Goal: Information Seeking & Learning: Check status

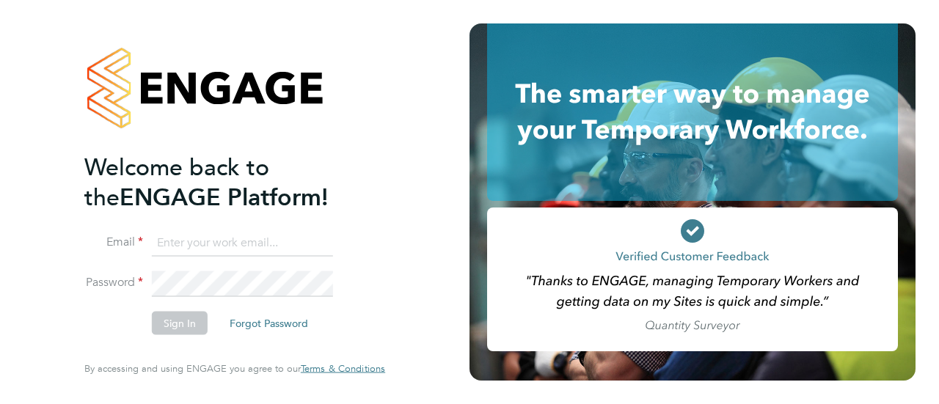
type input "jamie.rouse@madigangill.co.uk"
click at [187, 328] on button "Sign In" at bounding box center [180, 323] width 56 height 23
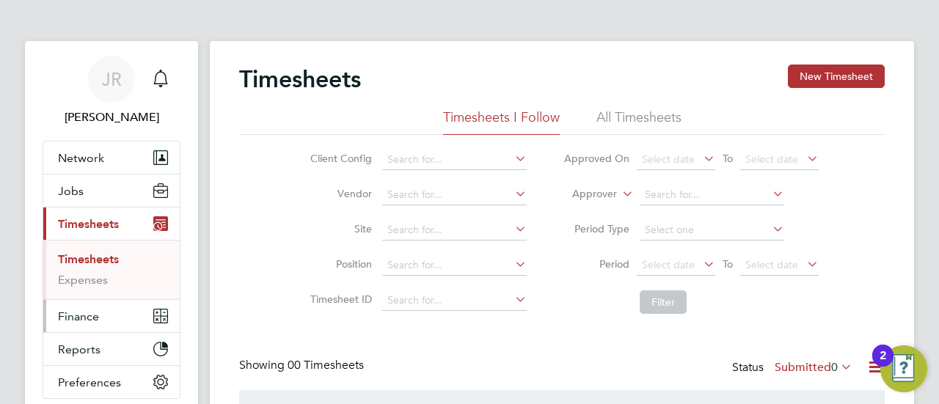
click at [113, 314] on button "Finance" at bounding box center [111, 316] width 136 height 32
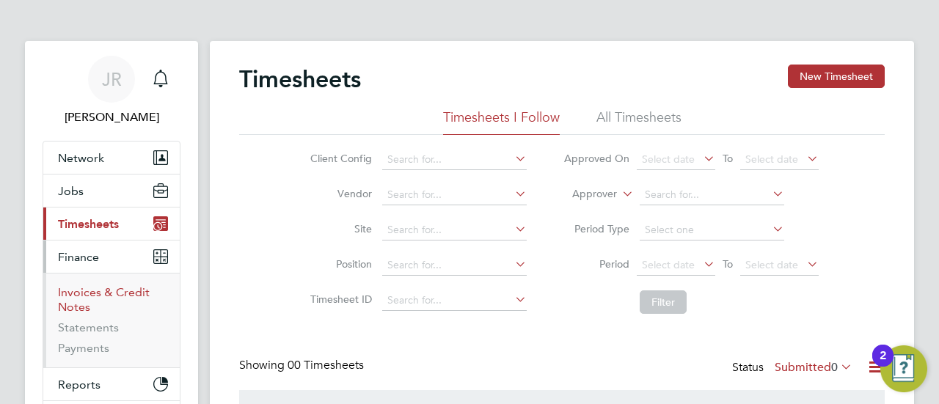
click at [119, 293] on link "Invoices & Credit Notes" at bounding box center [104, 299] width 92 height 29
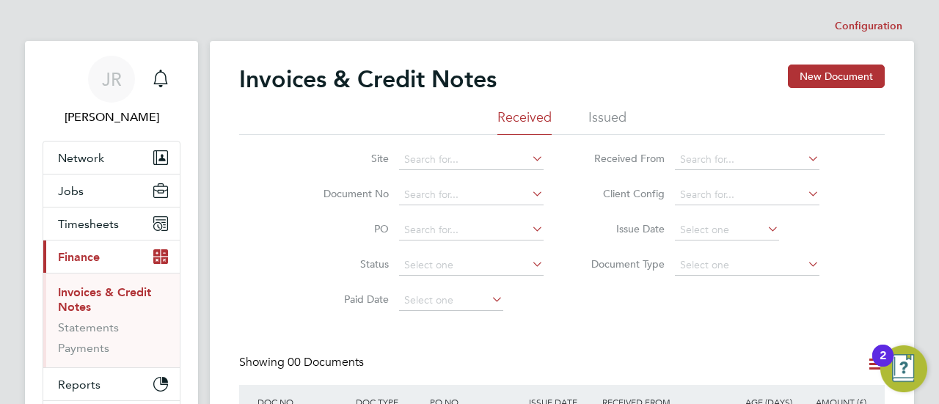
click at [612, 110] on li "Issued" at bounding box center [607, 122] width 38 height 26
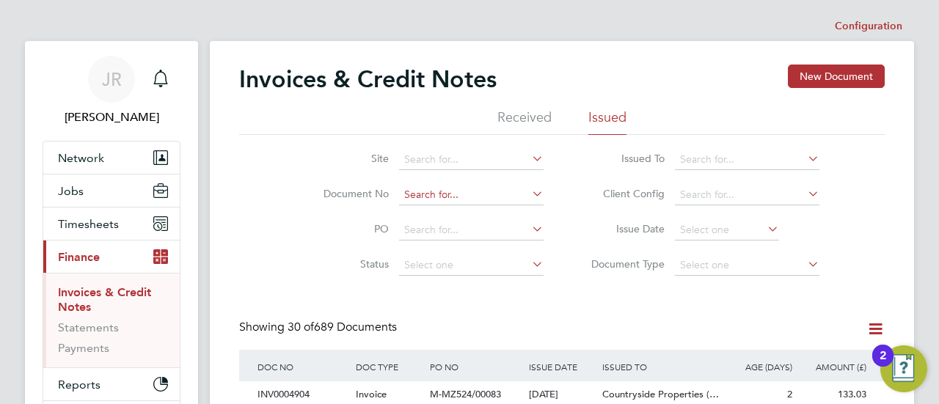
click at [436, 190] on input at bounding box center [471, 195] width 145 height 21
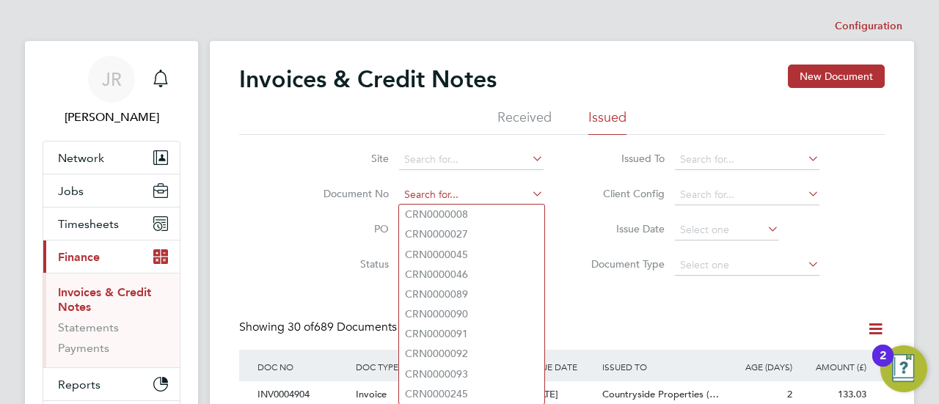
paste input "INV0004860"
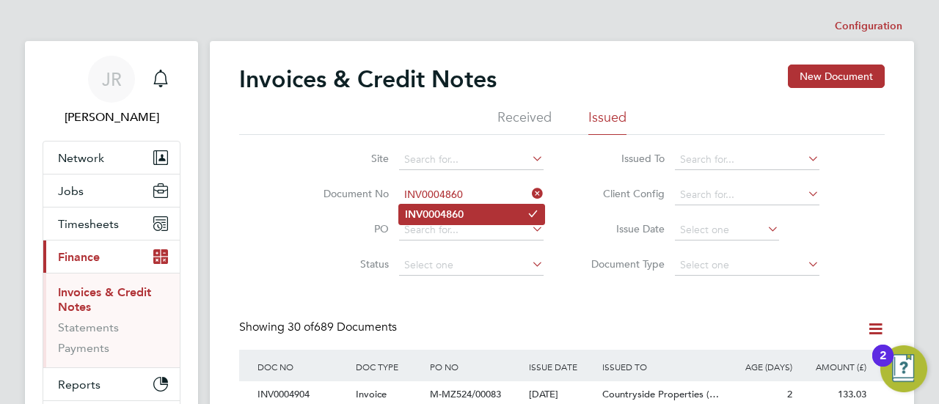
type input "INV0004860"
click at [447, 215] on b "INV0004860" at bounding box center [434, 214] width 59 height 12
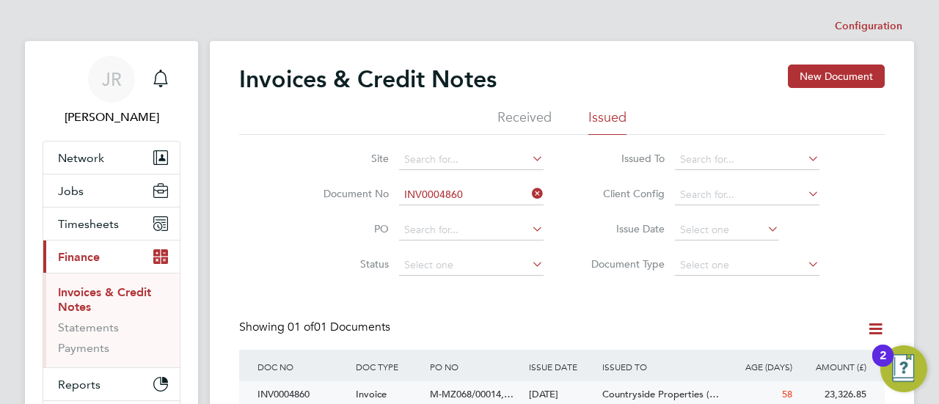
click at [309, 395] on div "INV0004860" at bounding box center [303, 394] width 98 height 27
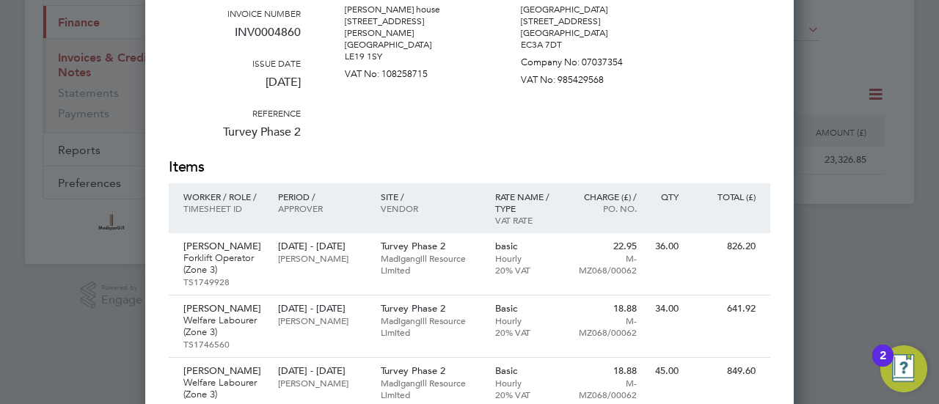
click at [653, 122] on div "Amount £23,326.85 Invoice number INV0004860 Issue date [DATE] Reference Turvey …" at bounding box center [469, 54] width 601 height 206
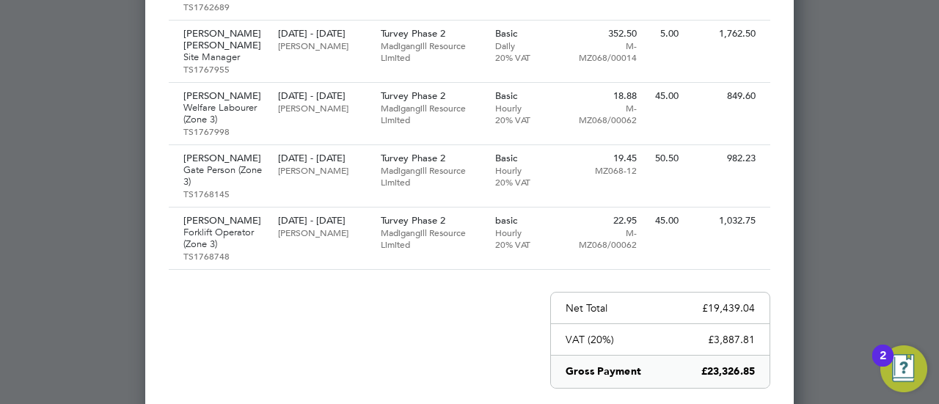
scroll to position [1486, 0]
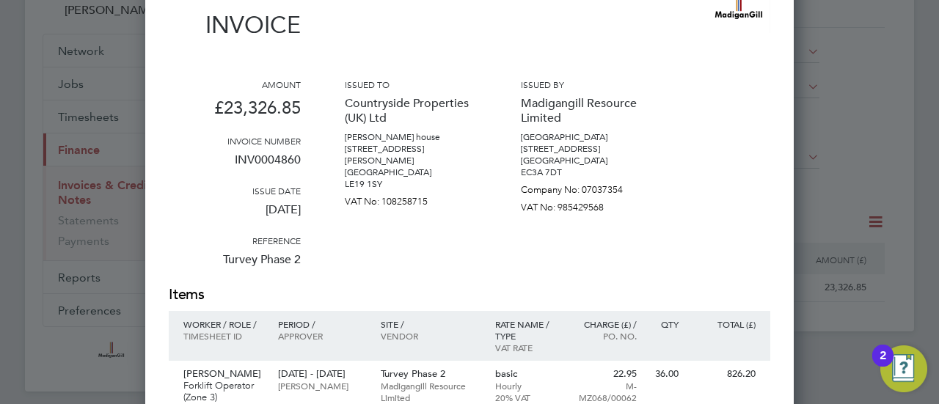
scroll to position [0, 0]
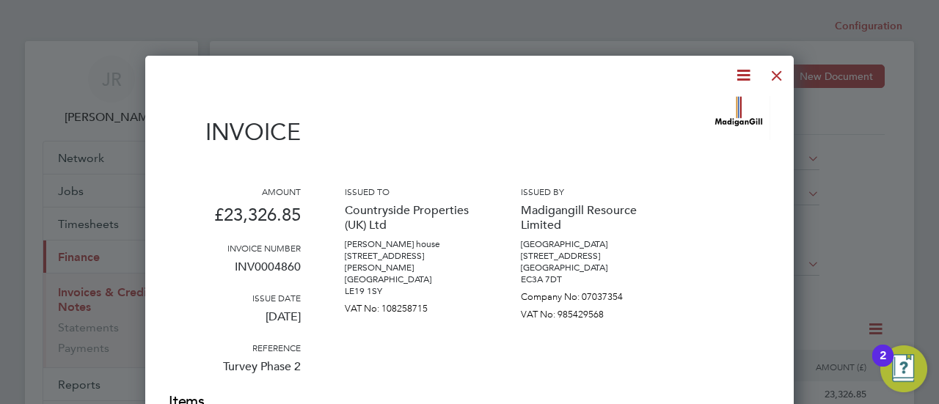
click at [775, 73] on div at bounding box center [777, 72] width 26 height 26
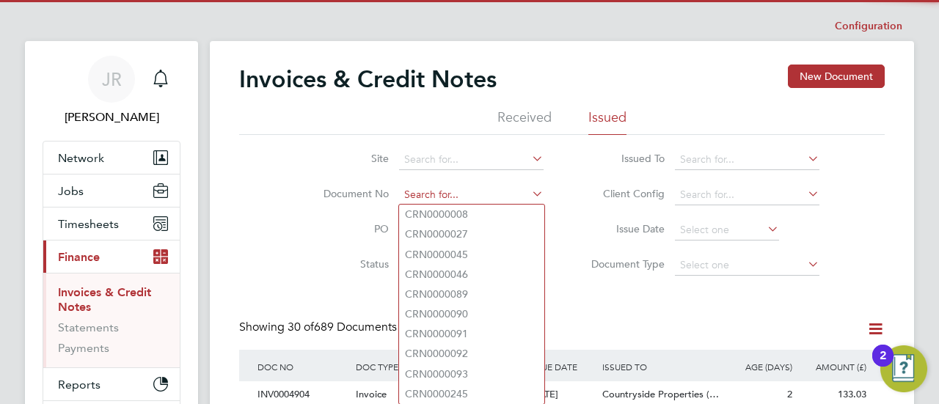
click at [468, 191] on input at bounding box center [471, 195] width 145 height 21
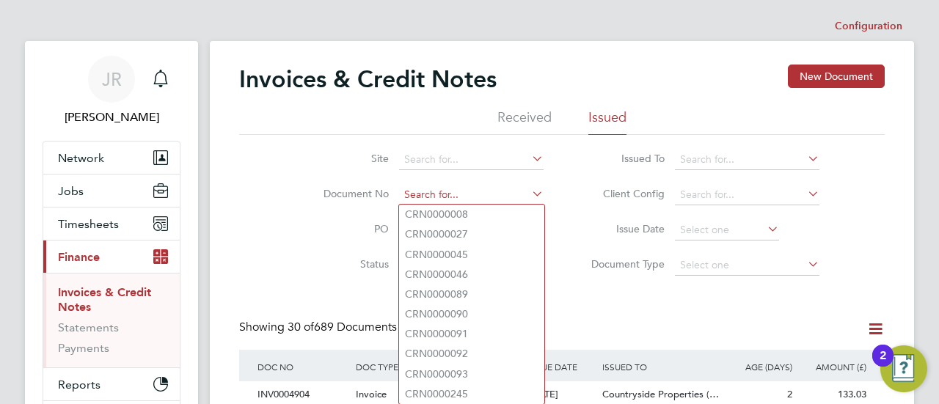
paste input "NV0004868"
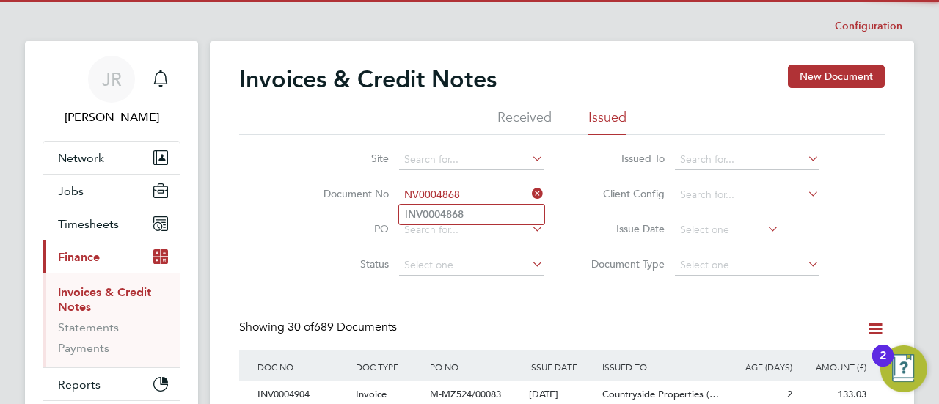
type input "INV0004868"
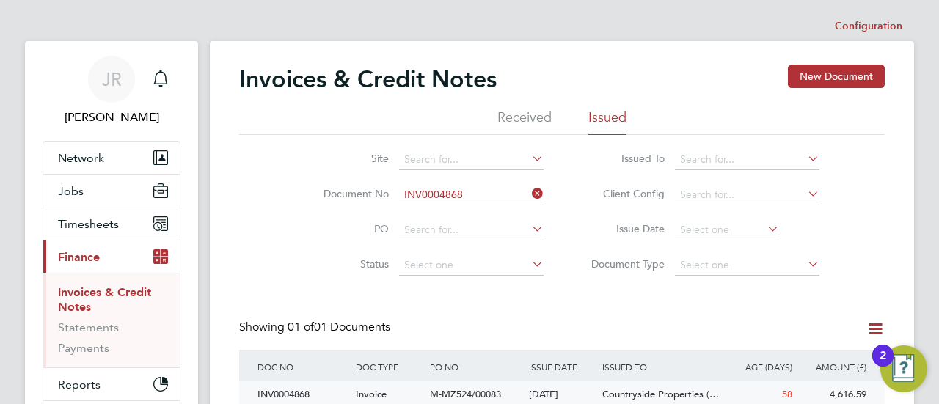
click at [436, 393] on span "M-MZ524/00083" at bounding box center [465, 394] width 71 height 12
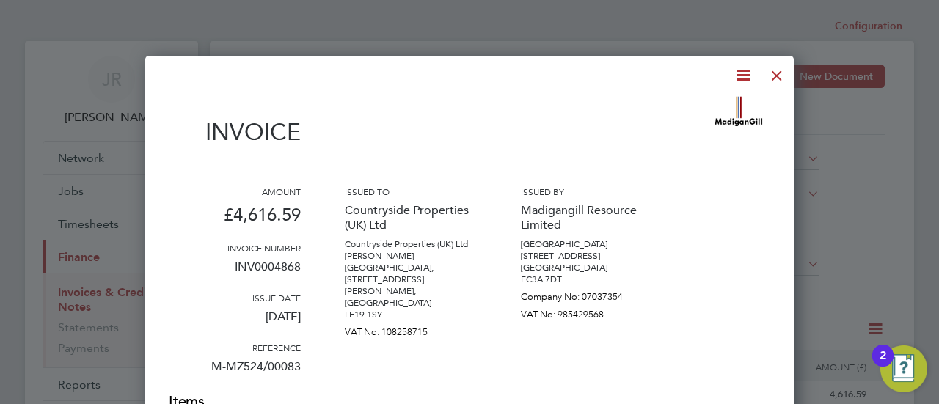
click at [729, 208] on div "Amount £4,616.59 Invoice number INV0004868 Issue date [DATE] Reference M-MZ524/…" at bounding box center [469, 289] width 601 height 206
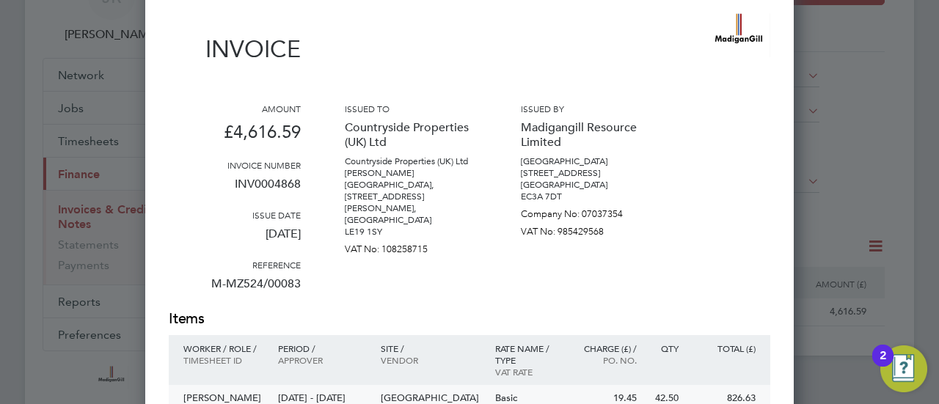
scroll to position [178, 0]
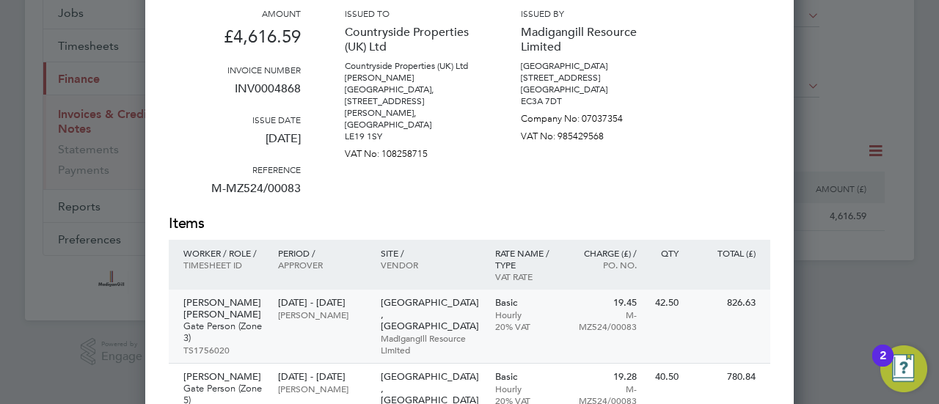
drag, startPoint x: 735, startPoint y: 221, endPoint x: 674, endPoint y: 301, distance: 101.1
click at [674, 301] on div "Invoice Amount £4,616.59 Invoice number INV0004868 Issue date [DATE] Reference …" at bounding box center [469, 402] width 601 height 968
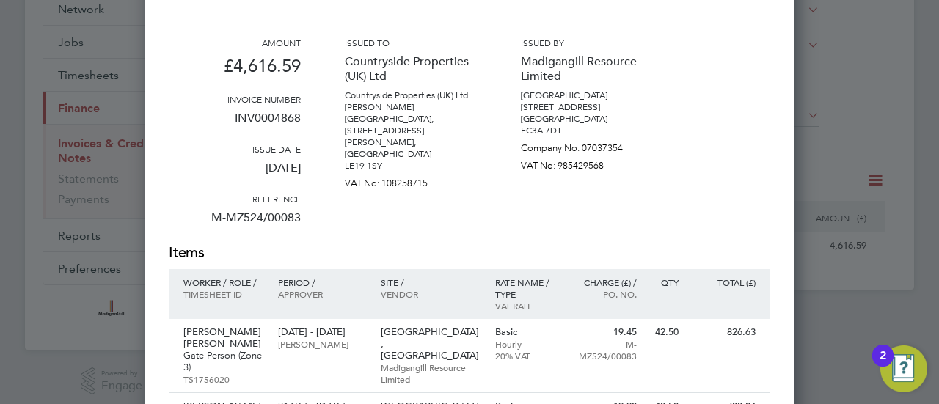
scroll to position [0, 0]
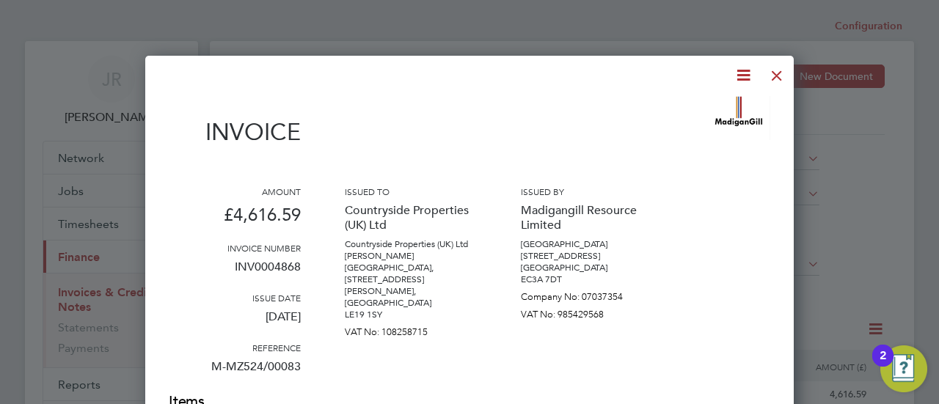
click at [778, 75] on div at bounding box center [777, 72] width 26 height 26
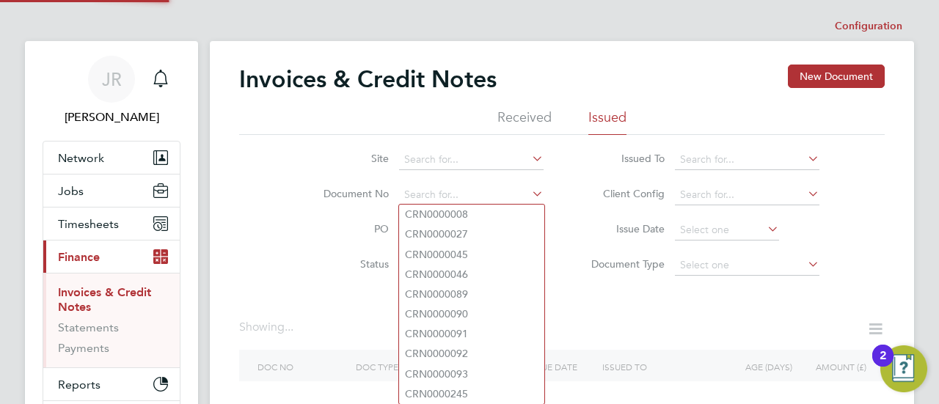
drag, startPoint x: 474, startPoint y: 193, endPoint x: 356, endPoint y: 184, distance: 118.4
click at [356, 184] on li "Document No" at bounding box center [424, 195] width 276 height 35
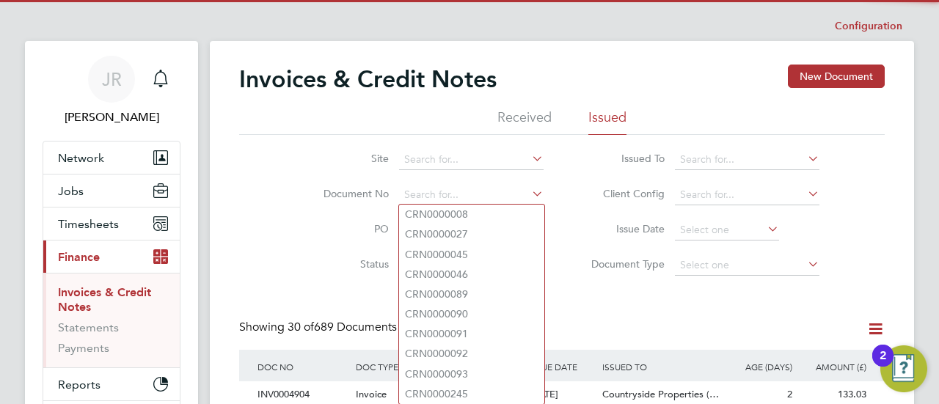
scroll to position [28, 99]
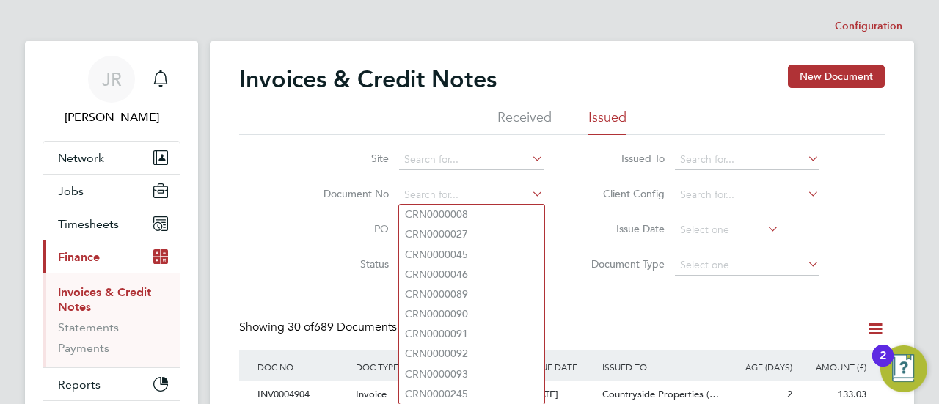
paste input "INV0004789"
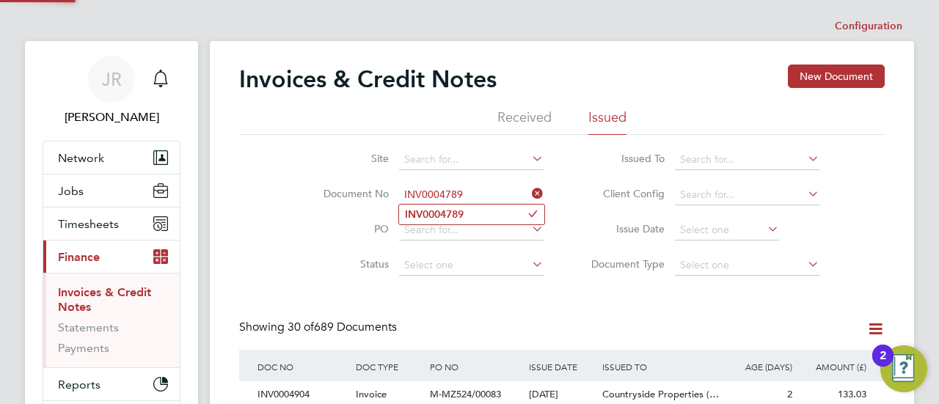
type input "INV0004789"
click at [286, 390] on div "INV0004789" at bounding box center [303, 394] width 98 height 27
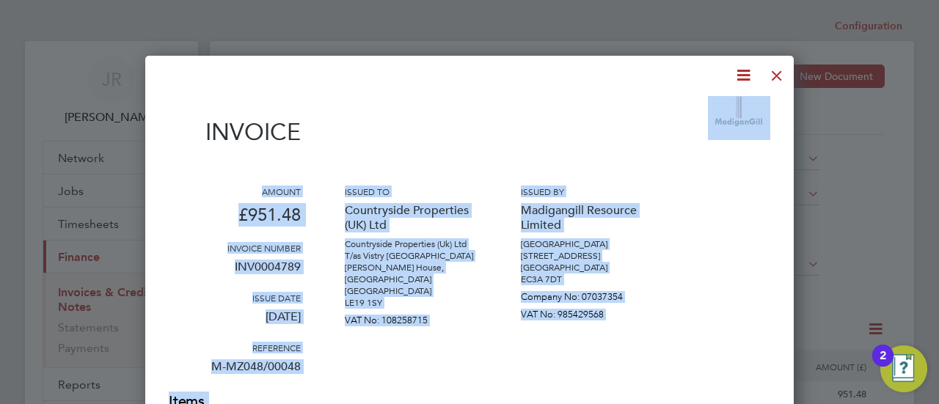
drag, startPoint x: 706, startPoint y: 95, endPoint x: 698, endPoint y: 116, distance: 22.5
click at [774, 72] on div at bounding box center [777, 72] width 26 height 26
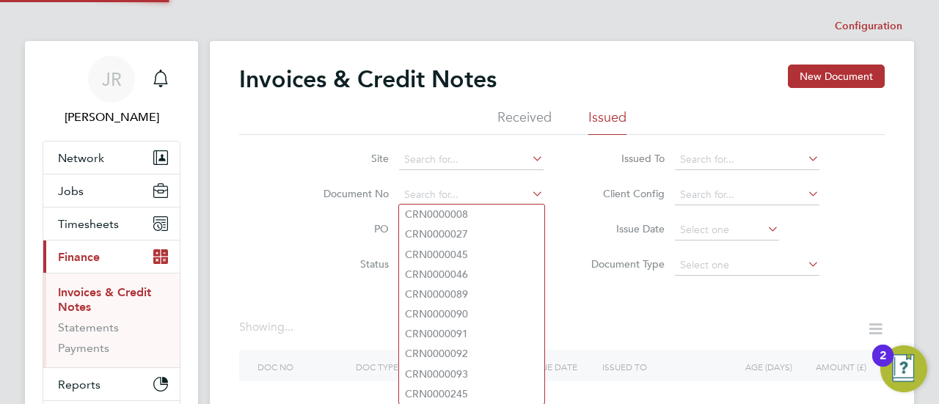
drag, startPoint x: 475, startPoint y: 194, endPoint x: 354, endPoint y: 201, distance: 121.3
click at [354, 201] on li "Document No" at bounding box center [424, 195] width 276 height 35
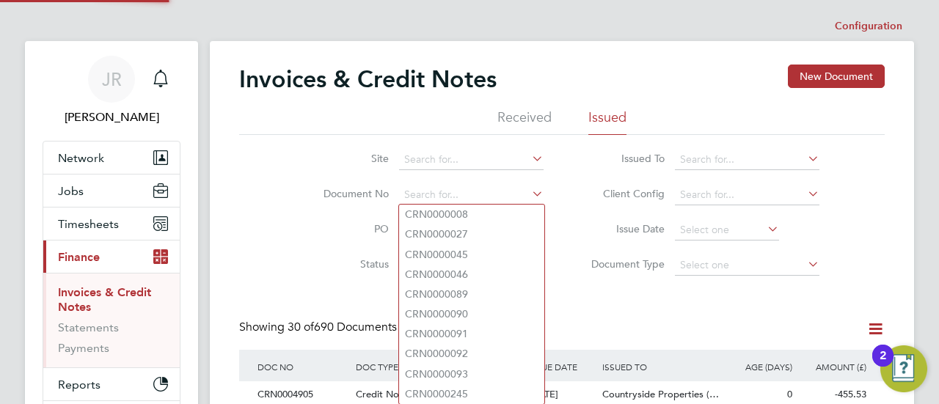
scroll to position [28, 99]
paste input "INV0004758"
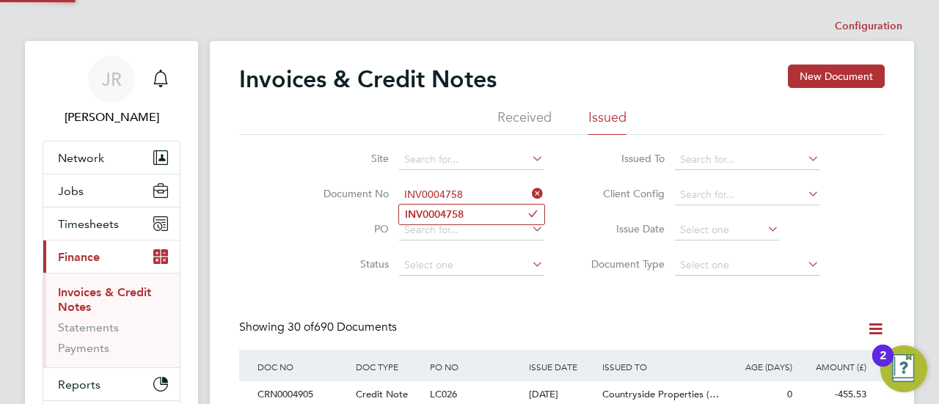
type input "INV0004758"
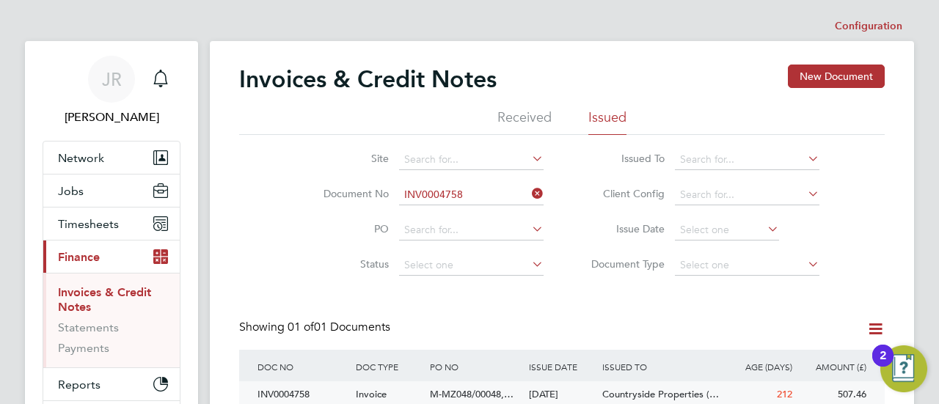
click at [296, 390] on div "INV0004758" at bounding box center [303, 394] width 98 height 27
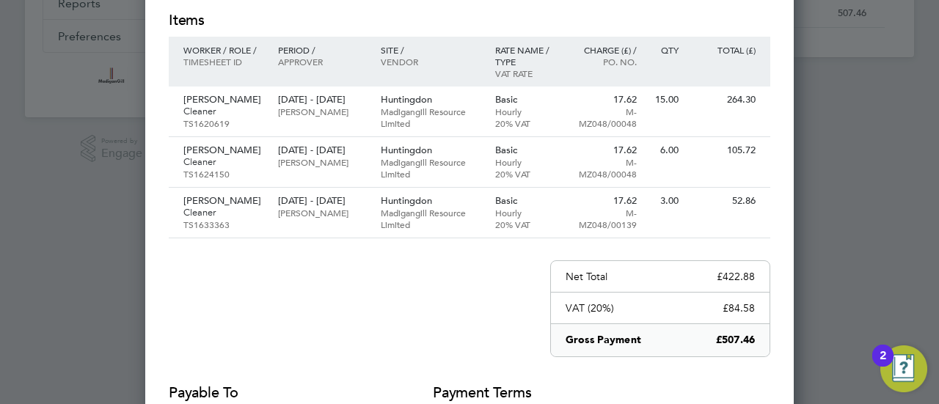
drag, startPoint x: 454, startPoint y: 182, endPoint x: 445, endPoint y: 257, distance: 76.2
click at [445, 257] on div "Invoice Amount £507.46 Invoice number INV0004758 Issue date [DATE] Reference [G…" at bounding box center [469, 89] width 601 height 749
drag, startPoint x: 737, startPoint y: 162, endPoint x: 654, endPoint y: -21, distance: 200.6
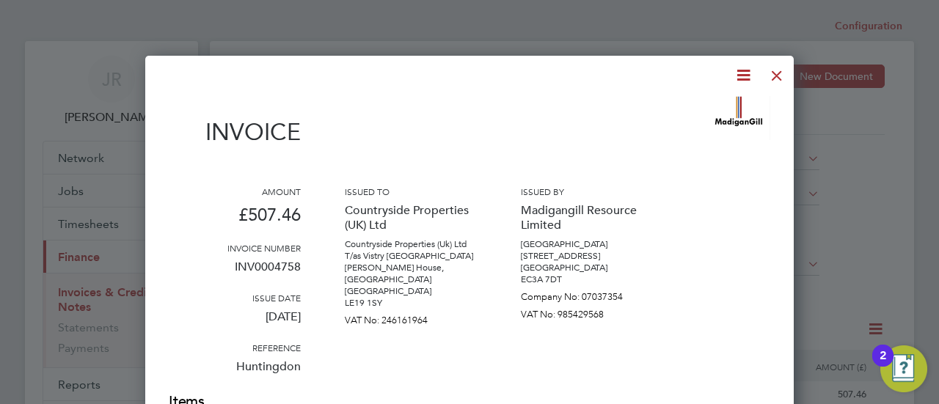
click at [776, 71] on div at bounding box center [777, 72] width 26 height 26
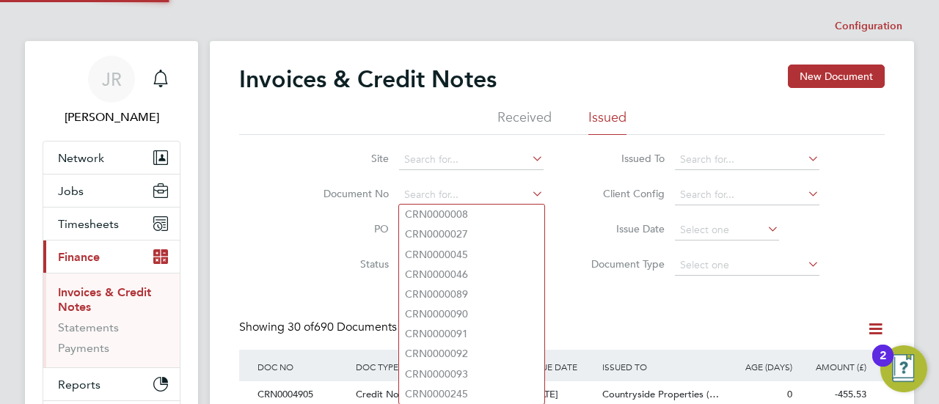
drag, startPoint x: 468, startPoint y: 197, endPoint x: 321, endPoint y: 207, distance: 147.0
click at [321, 207] on li "Document No" at bounding box center [424, 195] width 276 height 35
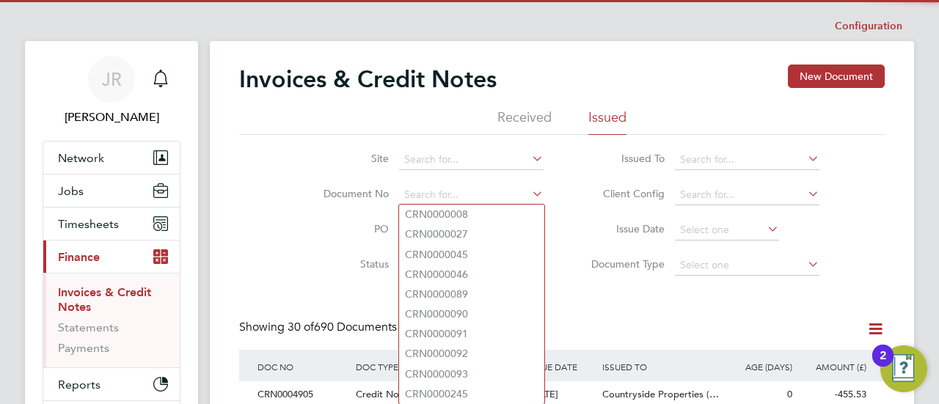
scroll to position [28, 99]
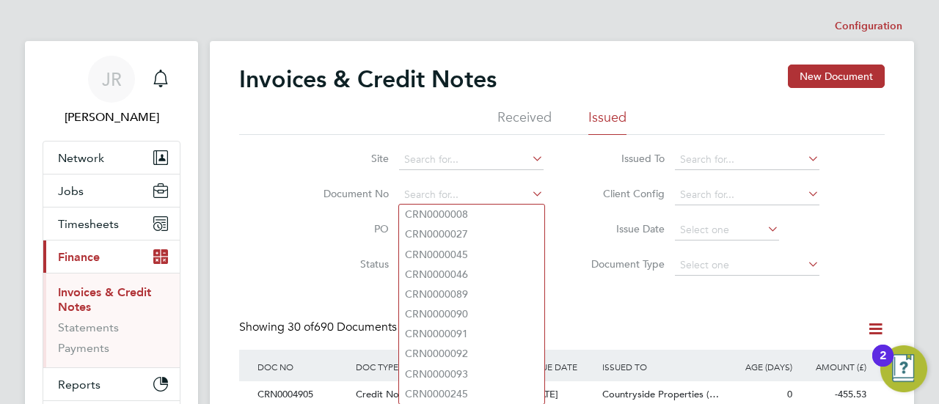
paste input "INV0004747"
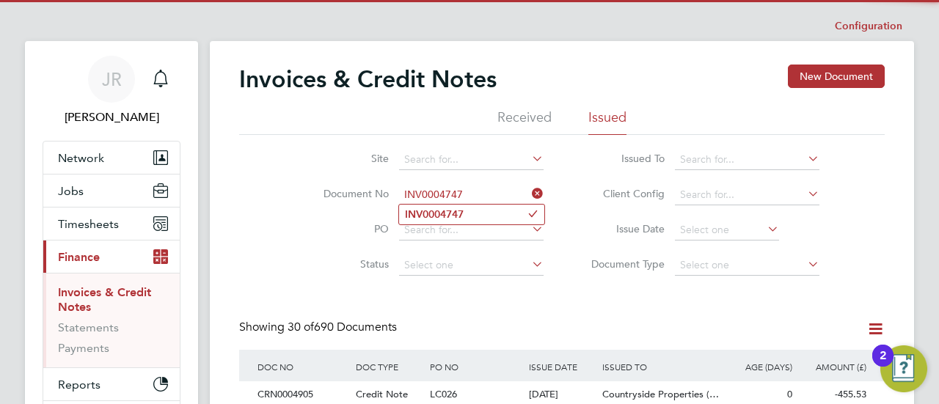
type input "INV0004747"
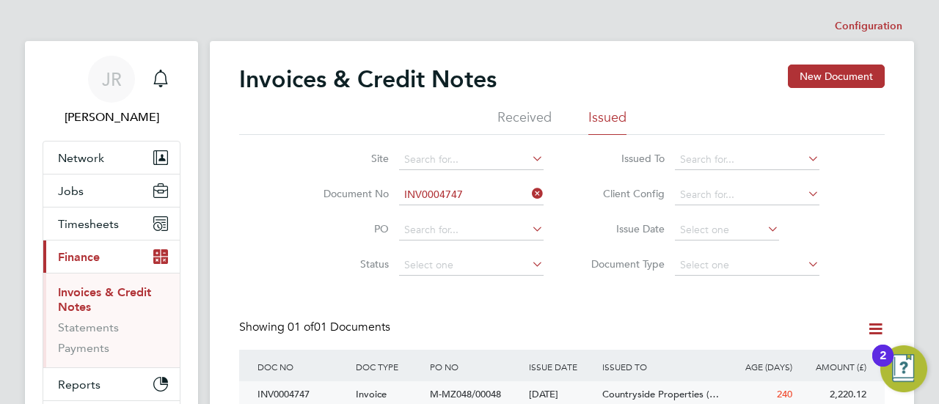
click at [301, 391] on div "INV0004747" at bounding box center [303, 394] width 98 height 27
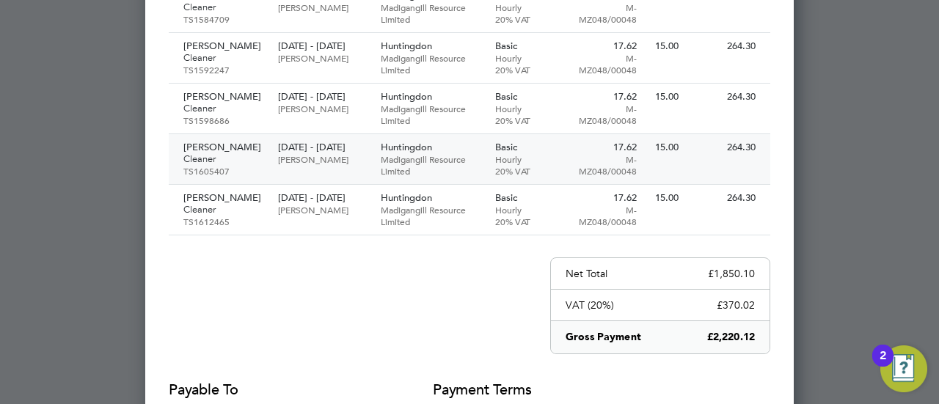
drag, startPoint x: 727, startPoint y: 161, endPoint x: 691, endPoint y: 162, distance: 36.0
click at [691, 162] on div "[PERSON_NAME] Cleaner TS1605407 [DATE] - [DATE] [PERSON_NAME] Huntingdon Madiga…" at bounding box center [469, 159] width 601 height 51
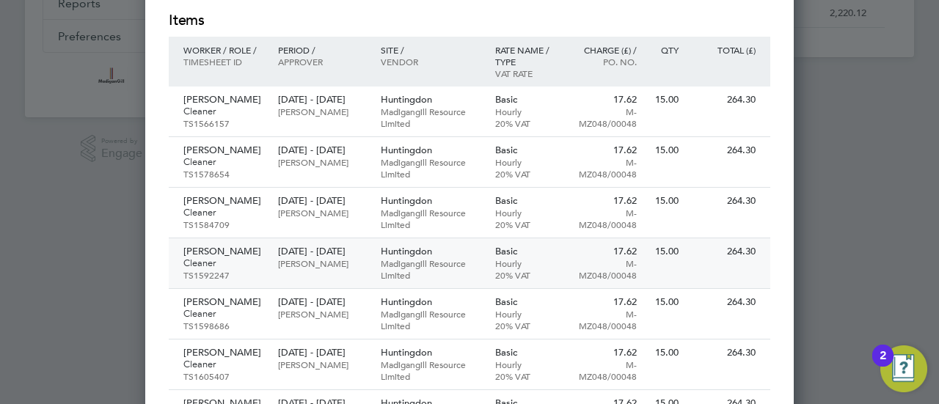
scroll to position [352, 0]
